Goal: Find specific page/section: Find specific page/section

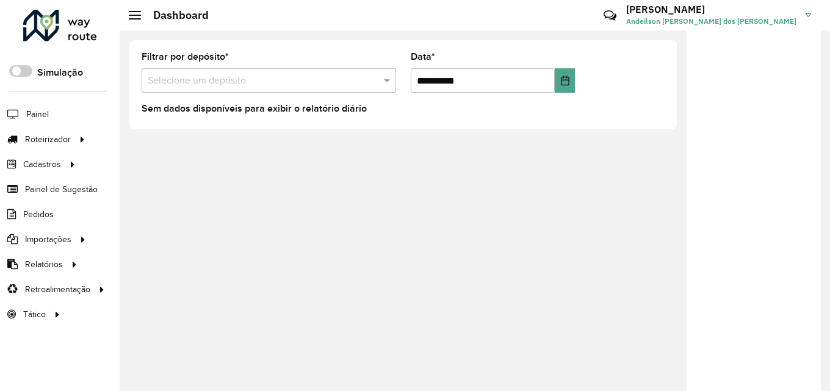
drag, startPoint x: 0, startPoint y: 0, endPoint x: 221, endPoint y: 74, distance: 233.2
click at [220, 70] on div "Selecione um depósito" at bounding box center [269, 80] width 255 height 24
click at [221, 74] on input "text" at bounding box center [257, 81] width 218 height 15
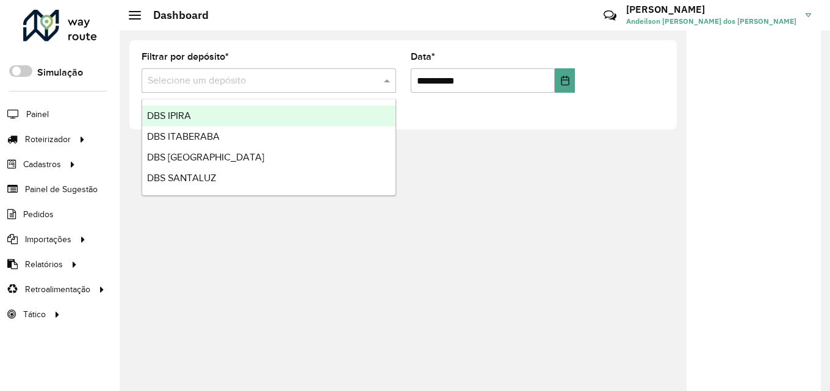
click at [275, 115] on div "DBS IPIRA" at bounding box center [268, 116] width 253 height 21
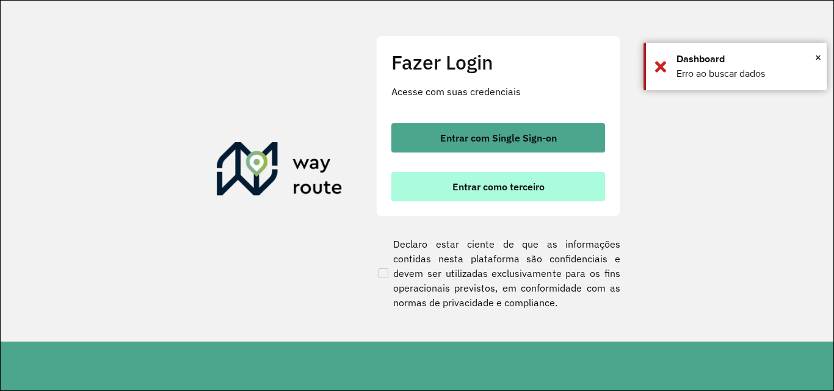
click at [448, 187] on button "Entrar como terceiro" at bounding box center [498, 186] width 214 height 29
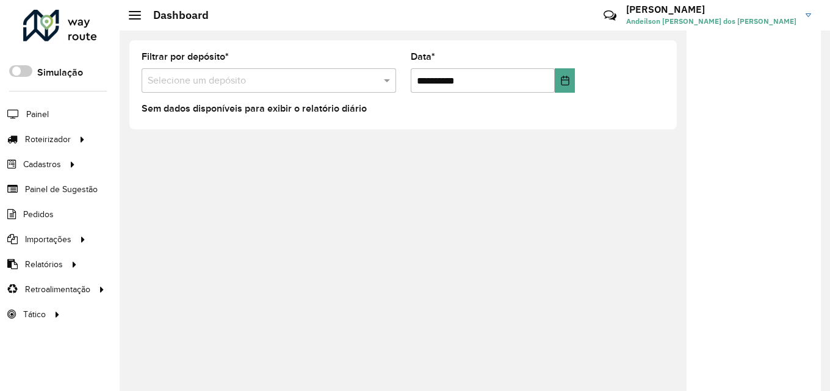
click at [230, 75] on input "text" at bounding box center [257, 81] width 218 height 15
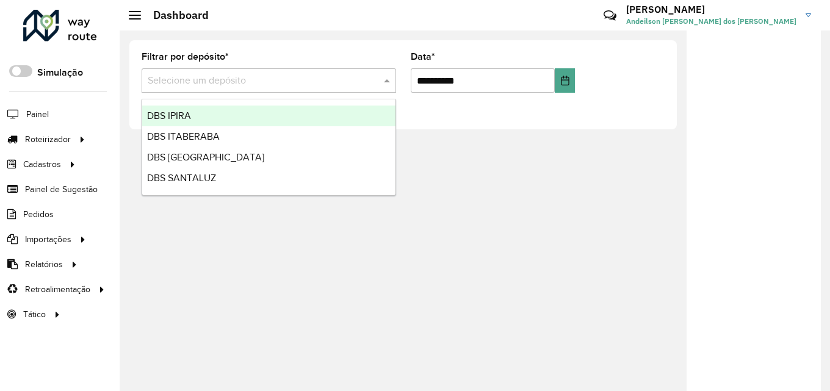
click at [233, 113] on div "DBS IPIRA" at bounding box center [268, 116] width 253 height 21
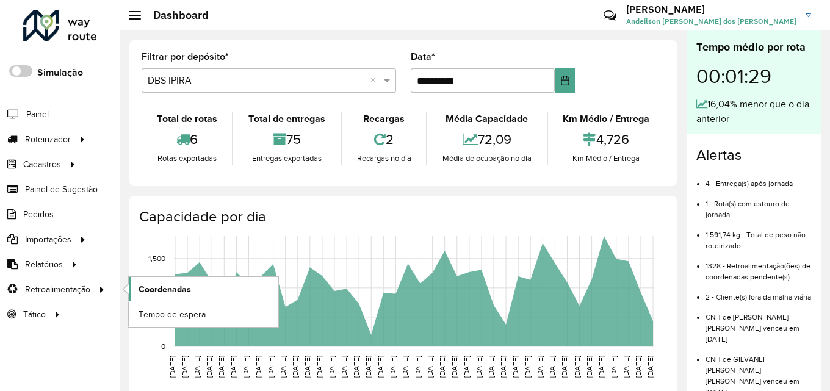
click at [157, 291] on span "Coordenadas" at bounding box center [165, 289] width 52 height 13
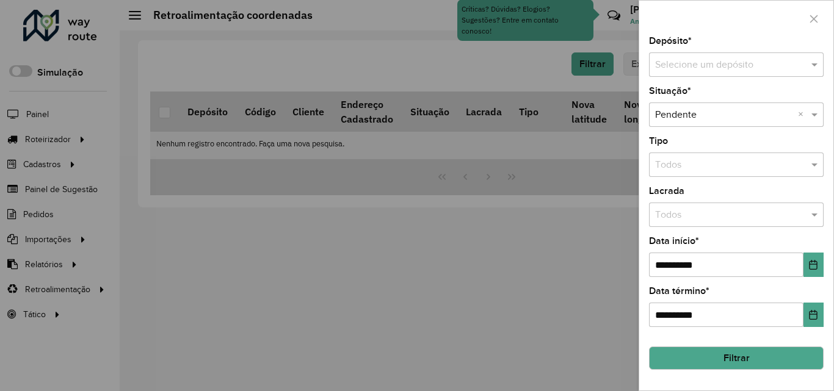
click at [760, 71] on input "text" at bounding box center [724, 65] width 138 height 15
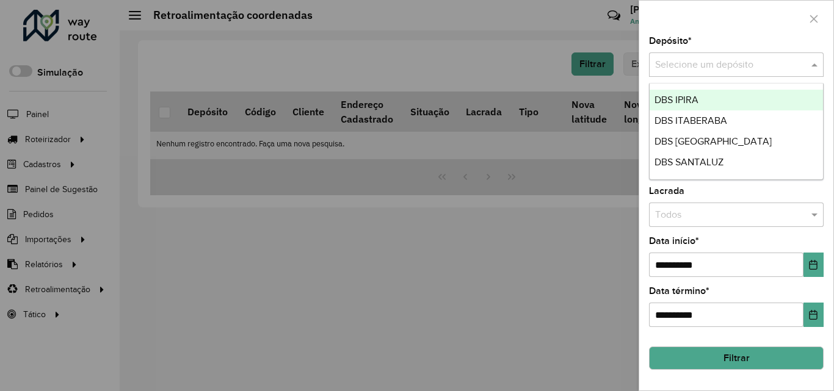
click at [736, 99] on div "DBS IPIRA" at bounding box center [735, 100] width 173 height 21
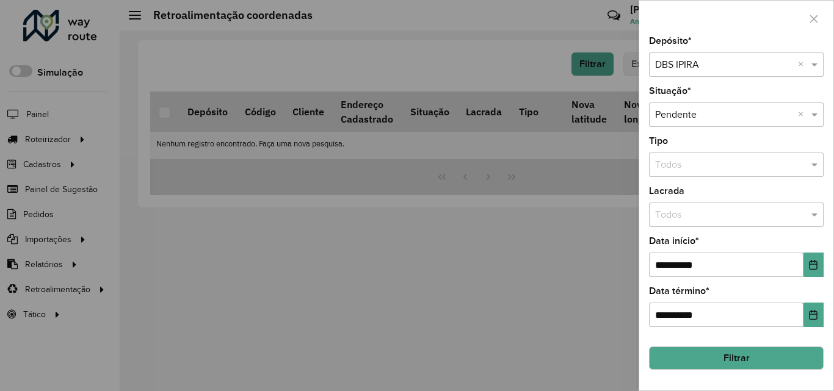
click at [766, 363] on button "Filtrar" at bounding box center [736, 358] width 175 height 23
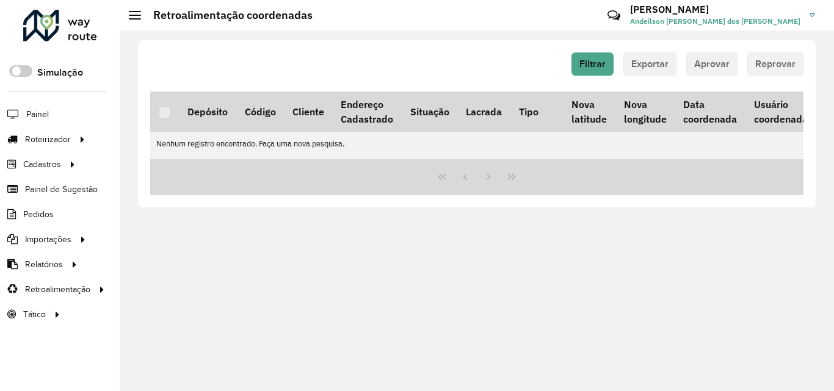
click at [74, 37] on div at bounding box center [60, 26] width 74 height 32
